Goal: Information Seeking & Learning: Check status

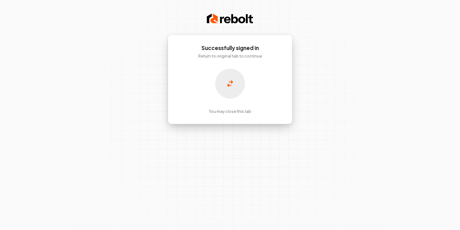
click at [222, 112] on p "You may close this tab" at bounding box center [230, 111] width 43 height 6
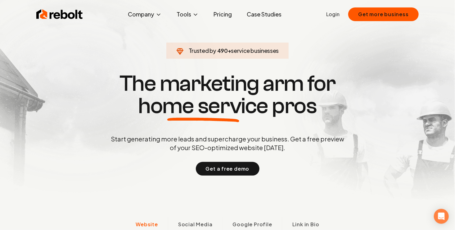
click at [335, 16] on link "Login" at bounding box center [332, 14] width 13 height 7
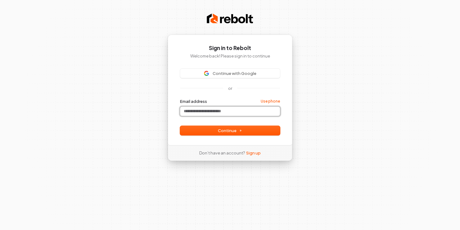
click at [219, 111] on input "Email address" at bounding box center [230, 110] width 100 height 9
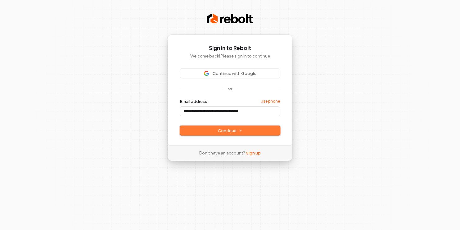
click at [228, 133] on span "Continue" at bounding box center [230, 131] width 24 height 6
type input "**********"
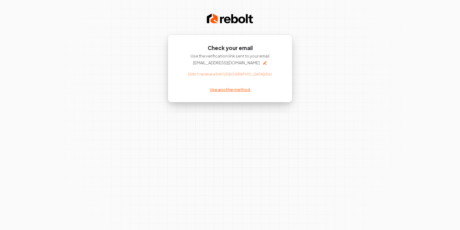
click at [232, 90] on link "Use another method" at bounding box center [230, 90] width 40 height 6
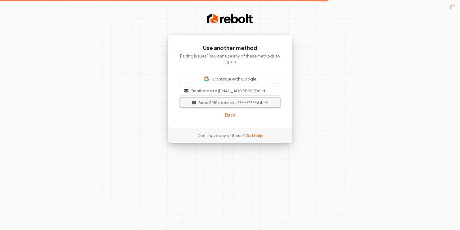
click at [234, 101] on span "Send SMS code to +*********64" at bounding box center [230, 103] width 64 height 6
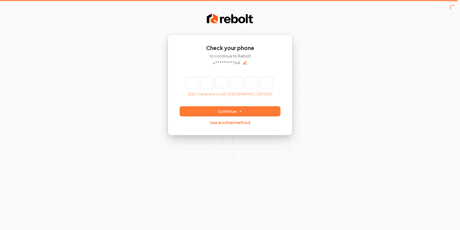
type input "*"
type input "**"
type input "*"
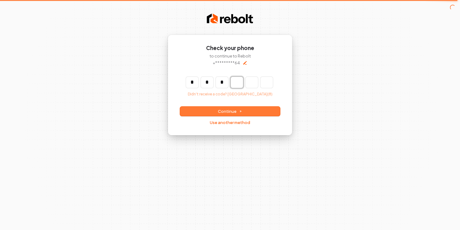
type input "***"
type input "*"
type input "****"
type input "*"
type input "******"
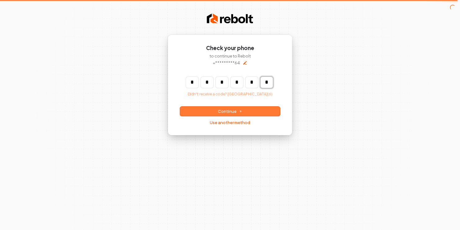
type input "*"
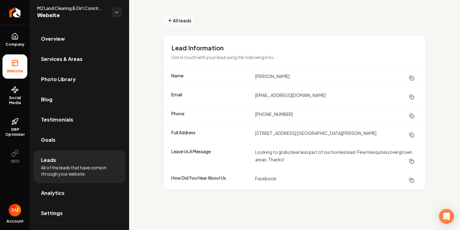
click at [180, 23] on span "All leads" at bounding box center [182, 20] width 18 height 7
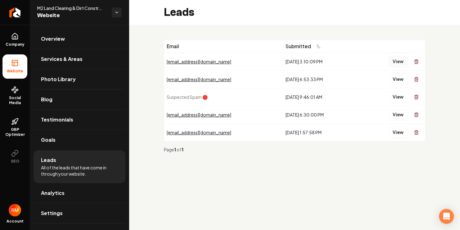
click at [399, 61] on button "View" at bounding box center [398, 61] width 19 height 11
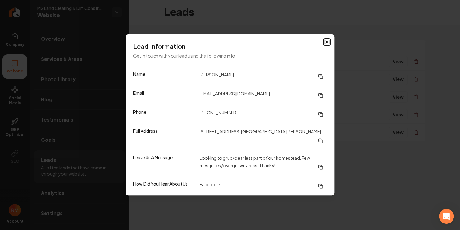
click at [328, 43] on icon "button" at bounding box center [327, 42] width 2 height 2
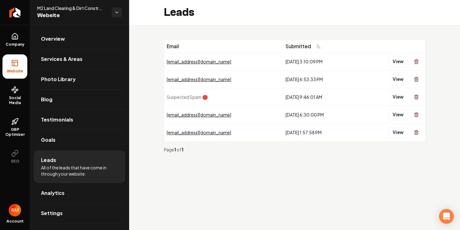
click at [209, 79] on div "[EMAIL_ADDRESS][DOMAIN_NAME]" at bounding box center [224, 79] width 114 height 6
click at [395, 79] on button "View" at bounding box center [398, 79] width 19 height 11
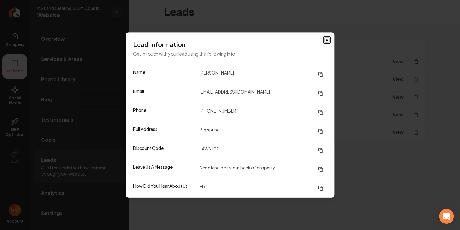
click at [324, 41] on icon "button" at bounding box center [326, 40] width 5 height 5
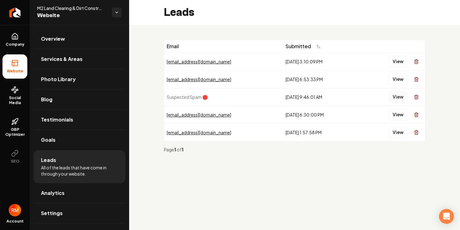
click at [401, 95] on button "View" at bounding box center [398, 96] width 19 height 11
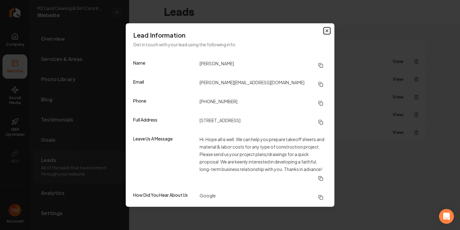
click at [326, 30] on icon "button" at bounding box center [326, 30] width 5 height 5
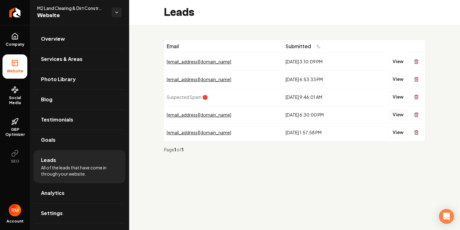
click at [400, 113] on button "View" at bounding box center [398, 114] width 19 height 11
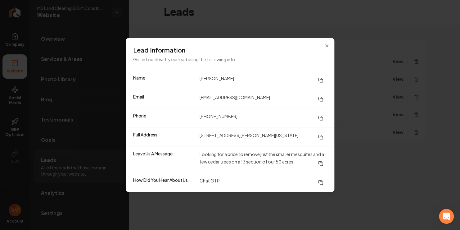
click at [325, 43] on div "Lead Information Get in touch with your lead using the following info." at bounding box center [230, 54] width 209 height 32
click at [327, 46] on icon "button" at bounding box center [327, 45] width 2 height 2
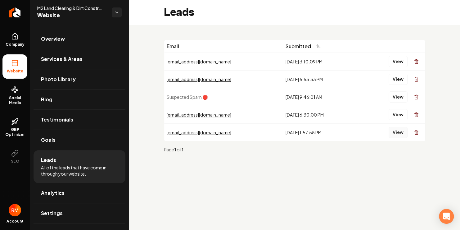
click at [394, 131] on button "View" at bounding box center [398, 132] width 19 height 11
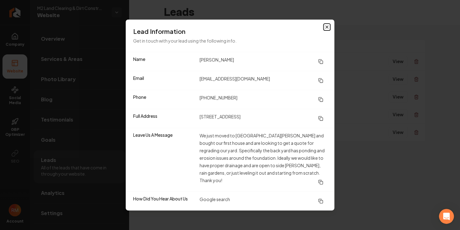
click at [326, 29] on icon "button" at bounding box center [326, 27] width 5 height 5
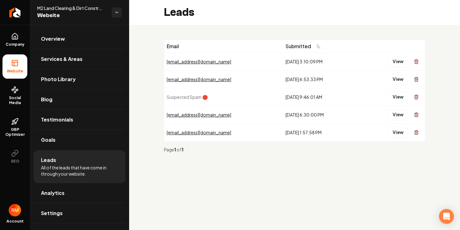
click at [200, 79] on div "[EMAIL_ADDRESS][DOMAIN_NAME]" at bounding box center [224, 79] width 114 height 6
click at [400, 79] on button "View" at bounding box center [398, 79] width 19 height 11
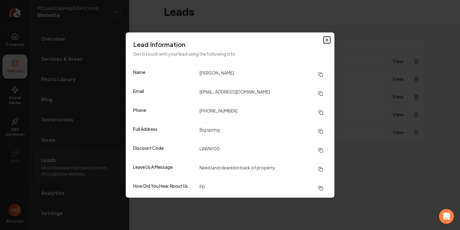
click at [327, 39] on icon "button" at bounding box center [326, 40] width 5 height 5
